Goal: Task Accomplishment & Management: Use online tool/utility

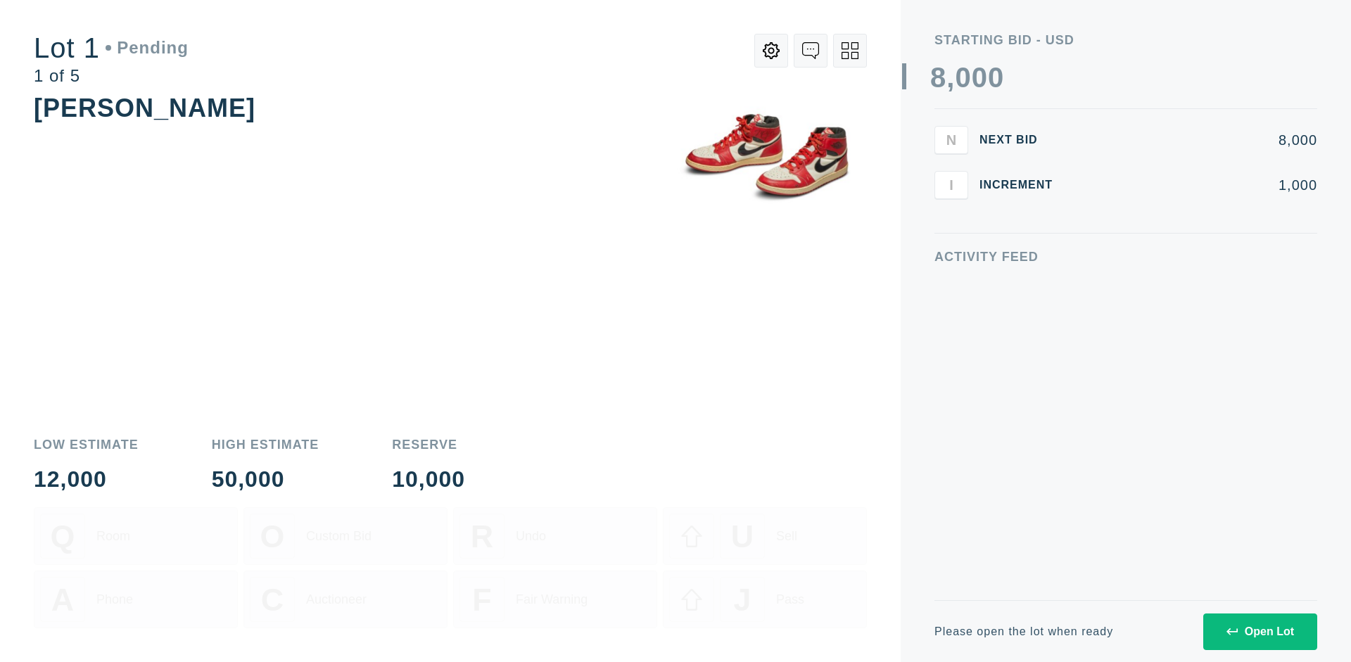
click at [1260, 631] on div "Open Lot" at bounding box center [1261, 632] width 68 height 13
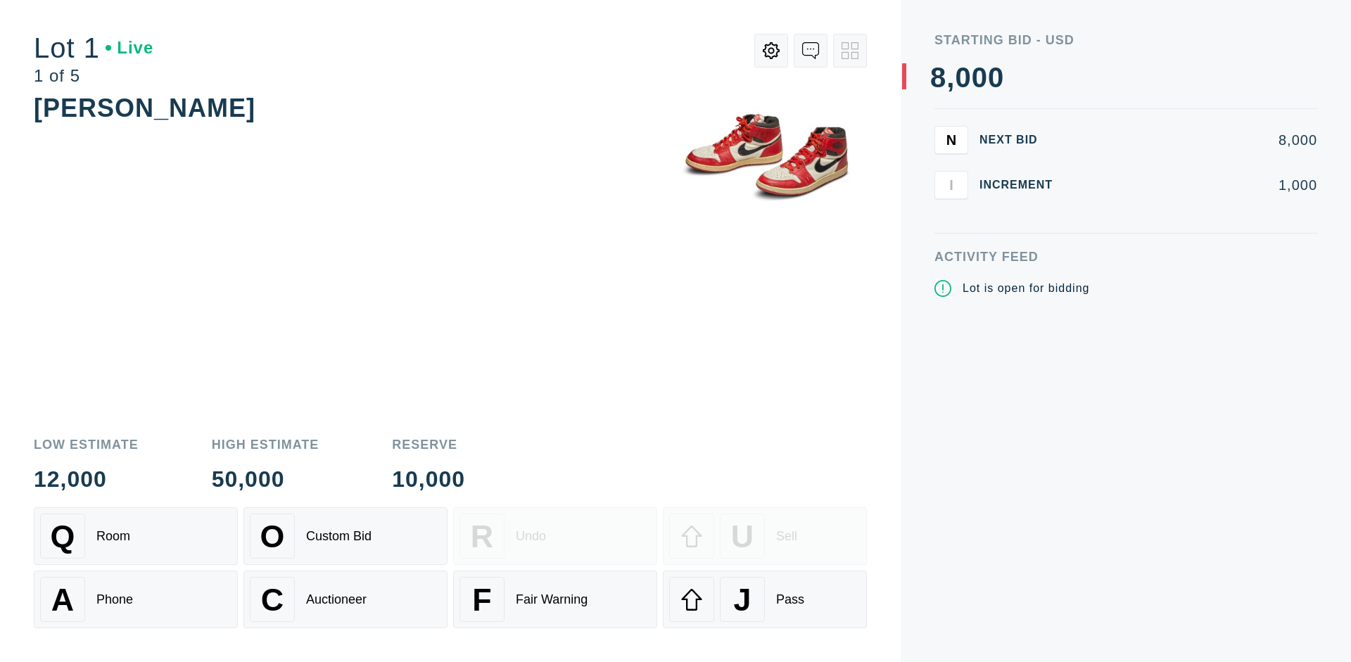
click at [765, 600] on div "J Pass" at bounding box center [764, 599] width 191 height 45
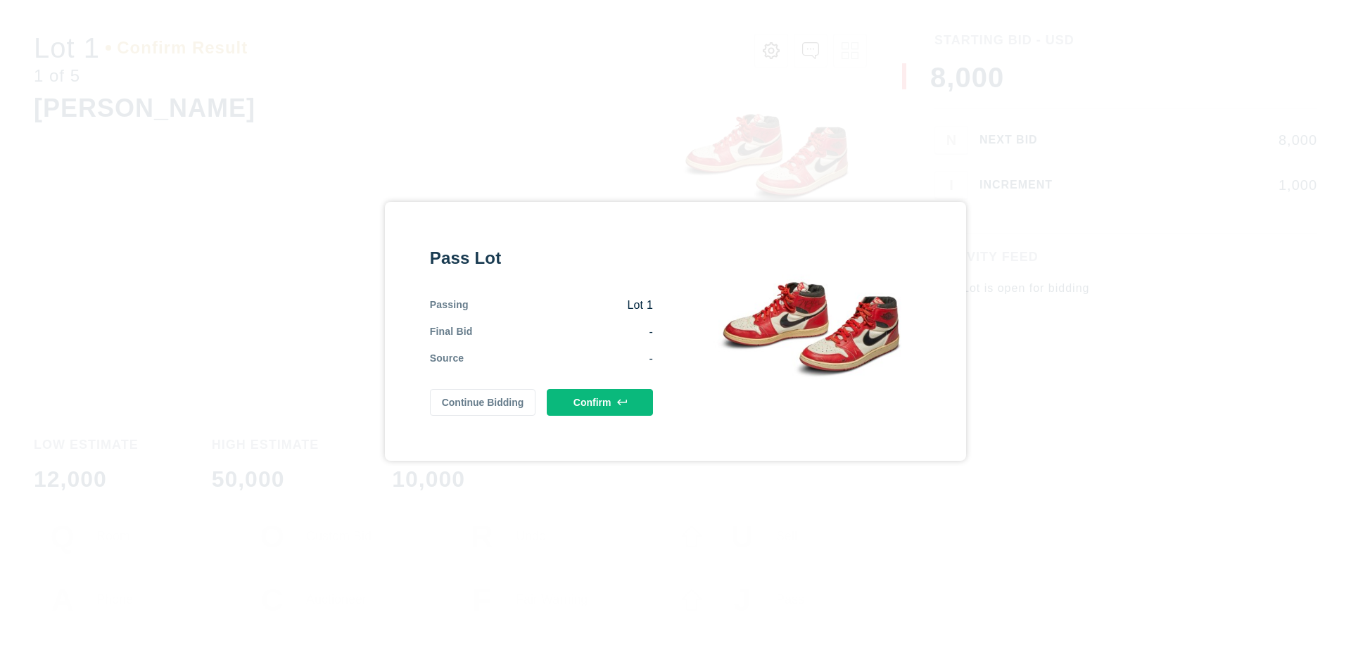
click at [600, 402] on button "Confirm" at bounding box center [600, 402] width 106 height 27
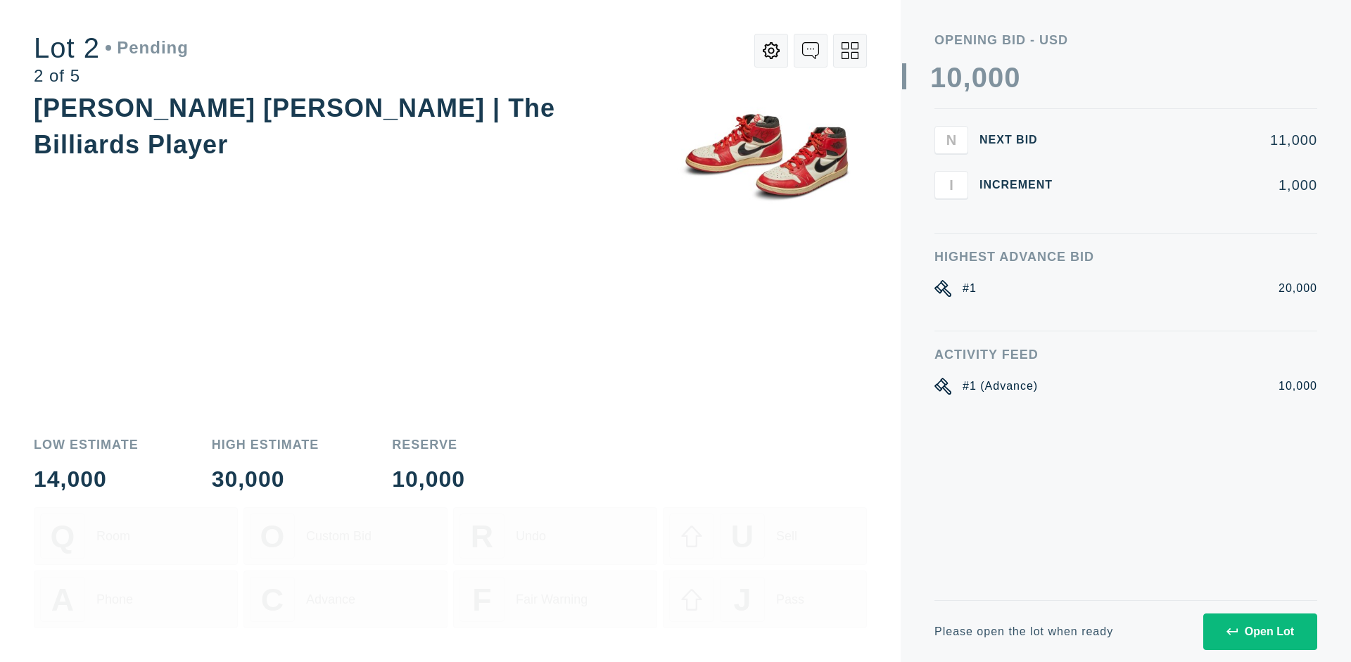
click at [1260, 631] on div "Open Lot" at bounding box center [1261, 632] width 68 height 13
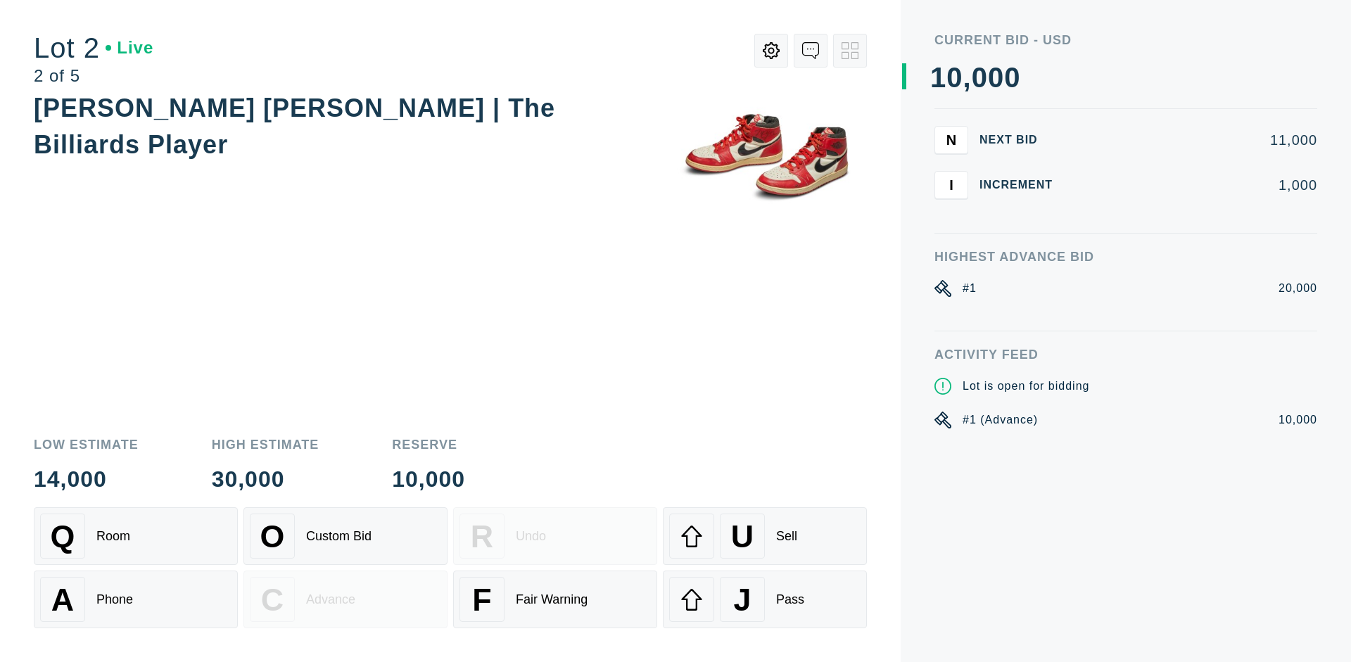
click at [765, 600] on div "J Pass" at bounding box center [764, 599] width 191 height 45
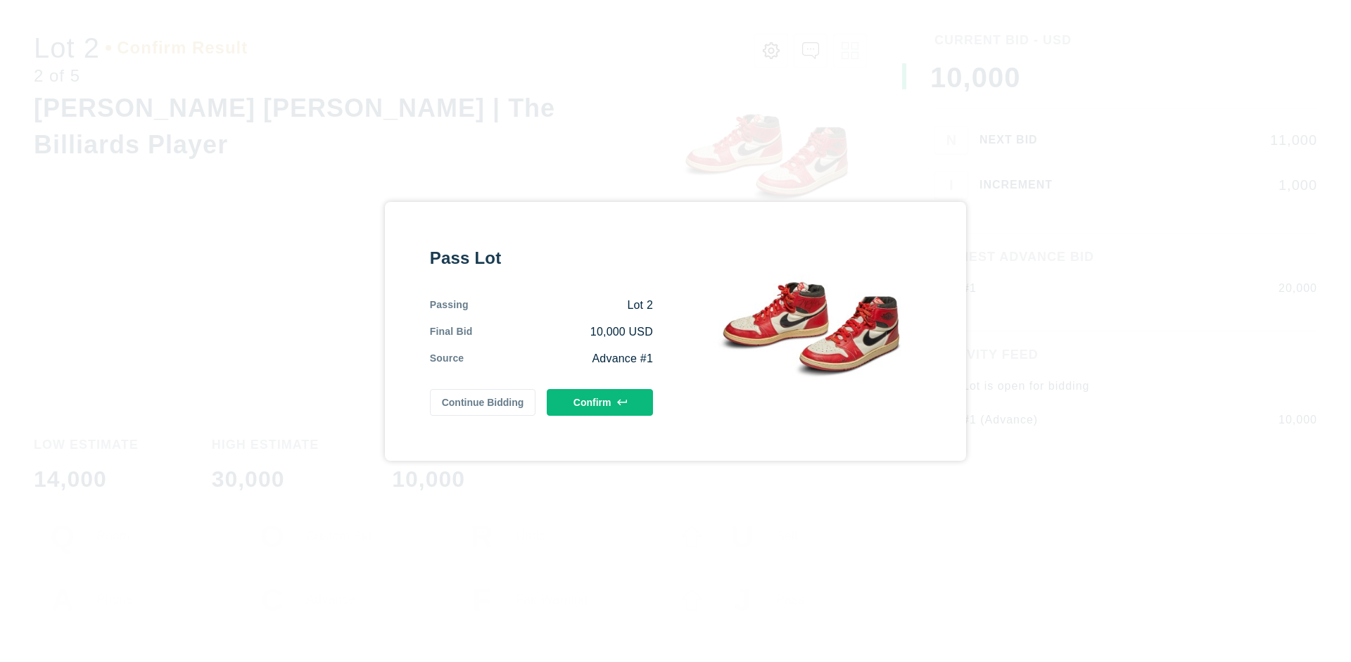
click at [600, 402] on button "Confirm" at bounding box center [600, 402] width 106 height 27
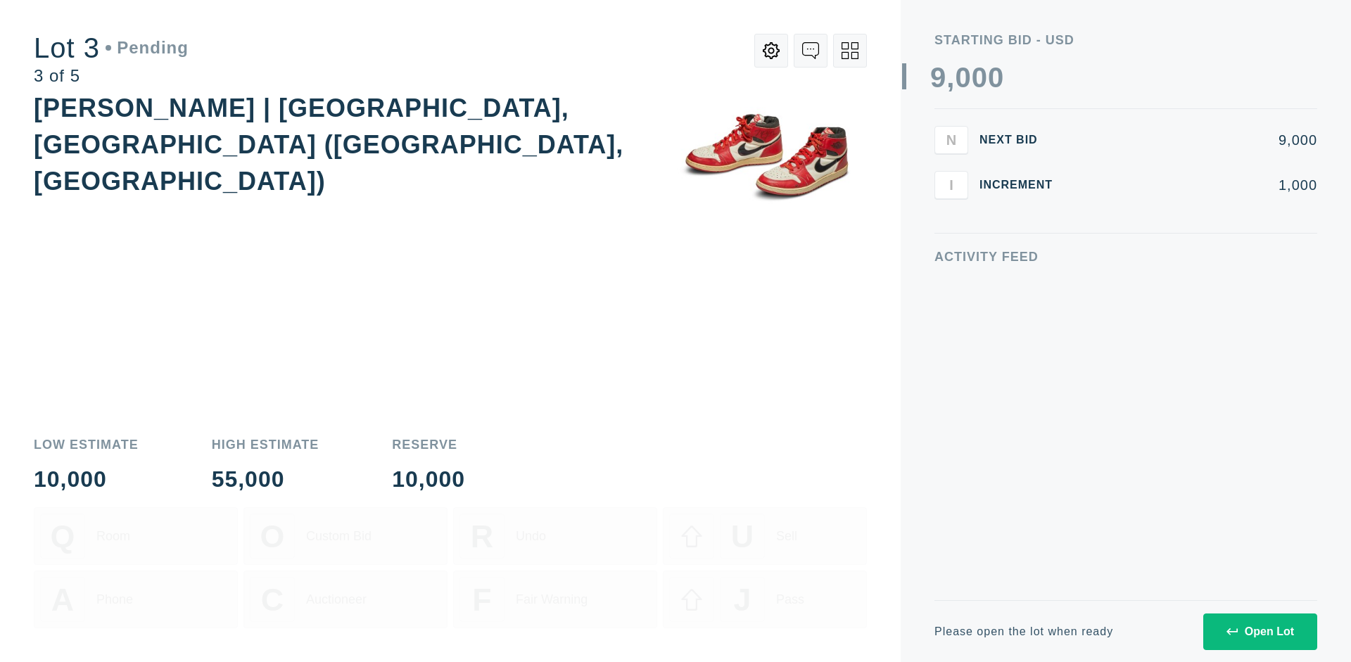
click at [1260, 631] on div "Open Lot" at bounding box center [1261, 632] width 68 height 13
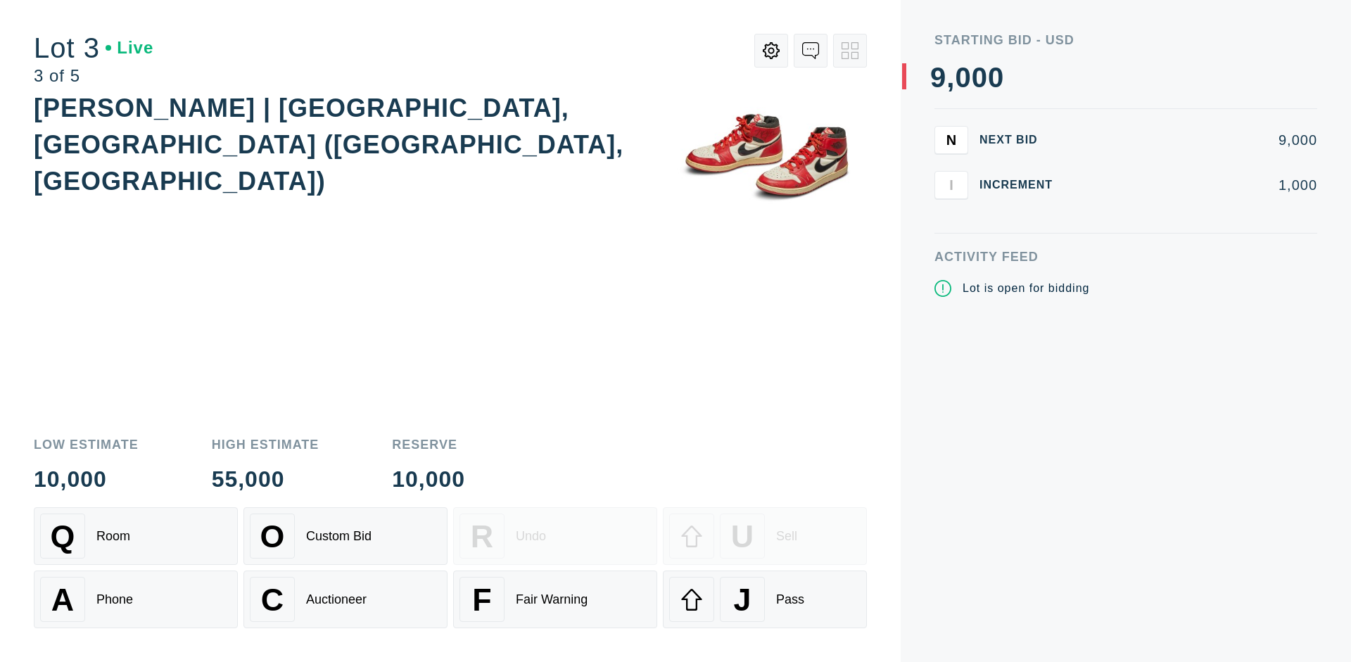
click at [765, 600] on div "J Pass" at bounding box center [764, 599] width 191 height 45
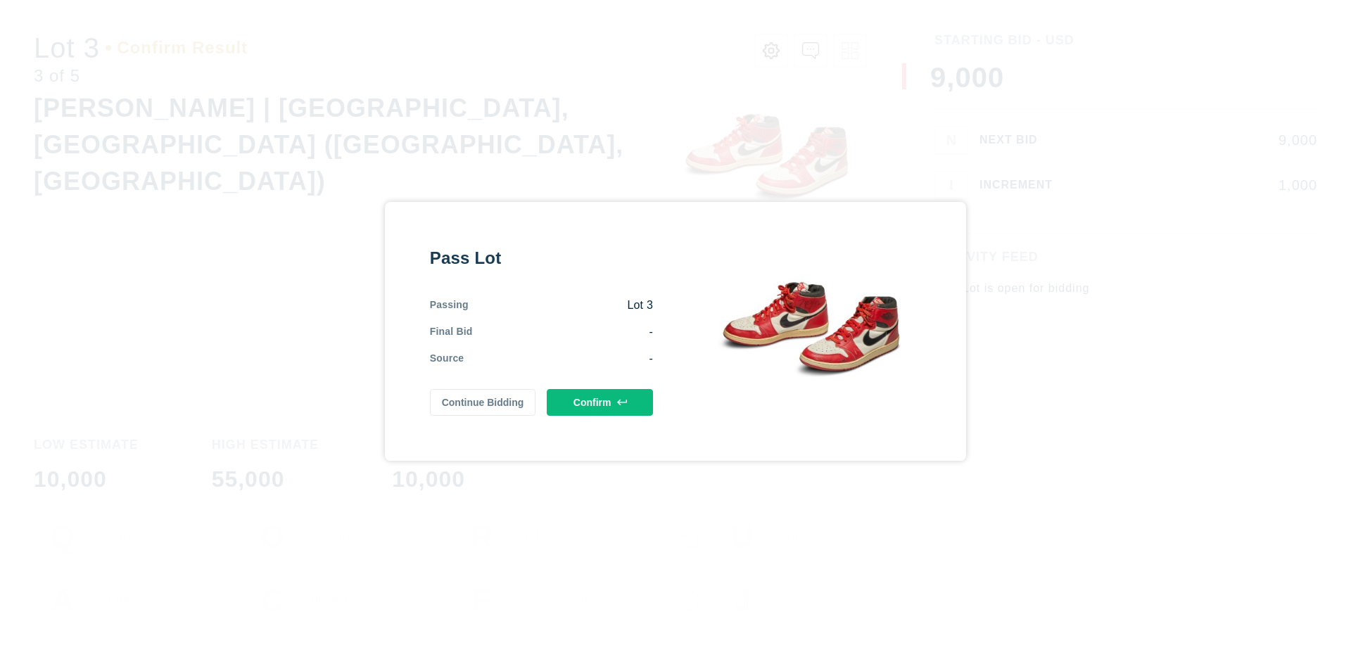
click at [600, 399] on button "Confirm" at bounding box center [600, 402] width 106 height 27
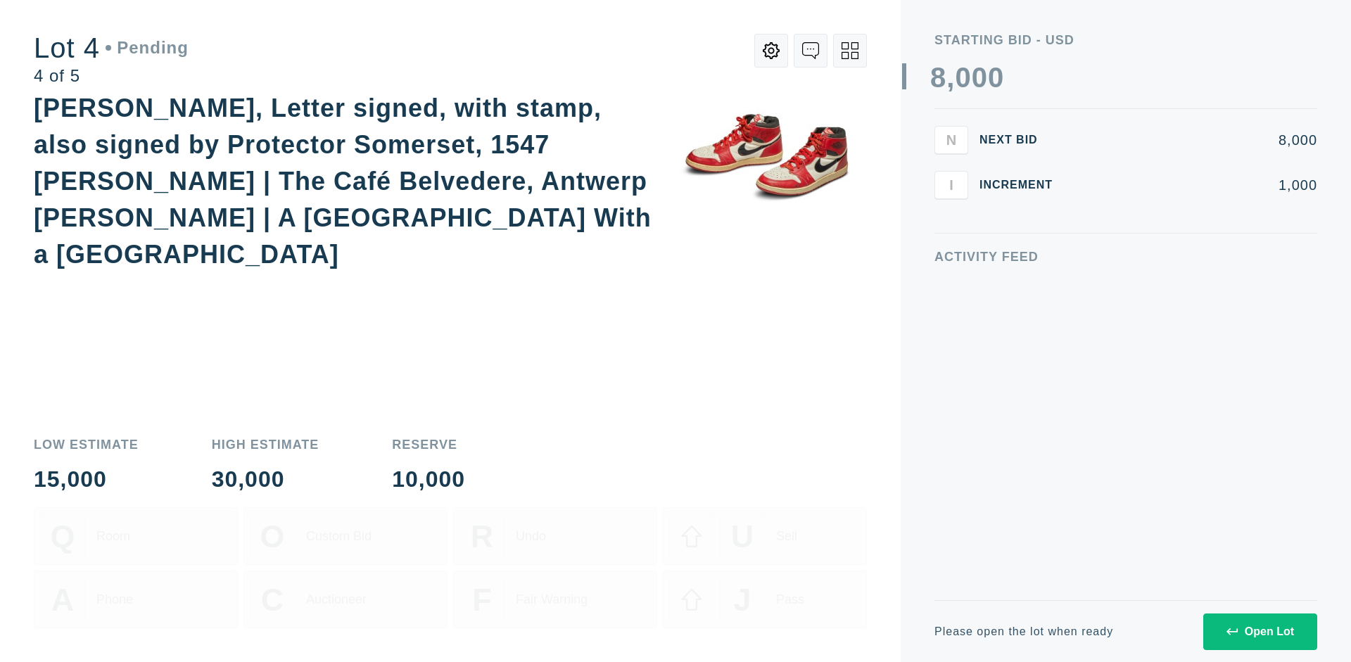
click at [850, 51] on icon at bounding box center [850, 50] width 17 height 17
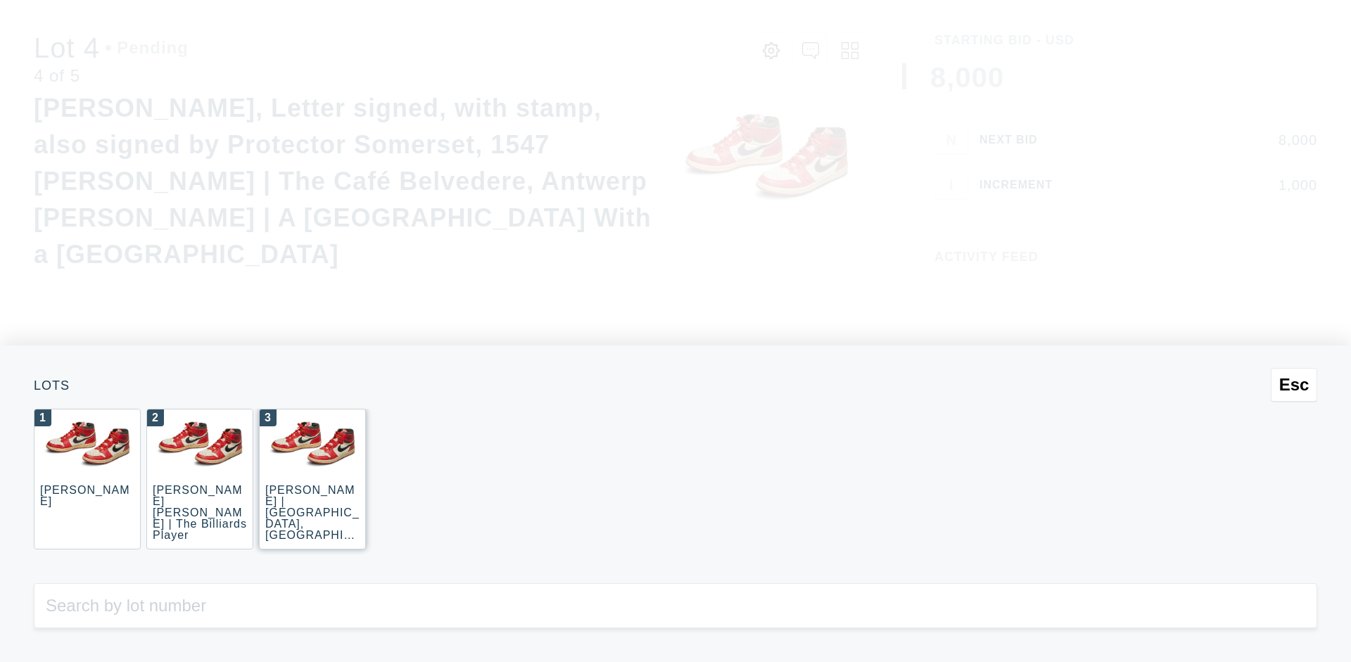
click at [313, 479] on div "3 [PERSON_NAME] | [GEOGRAPHIC_DATA], [GEOGRAPHIC_DATA] ([GEOGRAPHIC_DATA], [GEO…" at bounding box center [312, 479] width 107 height 141
